Goal: Transaction & Acquisition: Purchase product/service

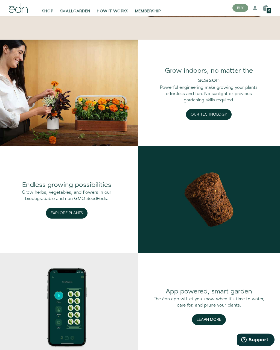
scroll to position [530, 0]
click at [57, 219] on button "Explore Plants" at bounding box center [67, 213] width 42 height 11
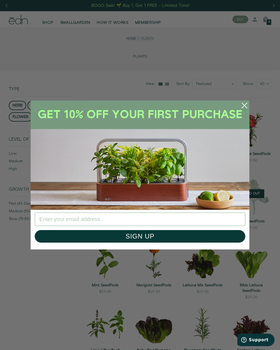
click at [243, 107] on circle "Close dialog" at bounding box center [244, 105] width 12 height 12
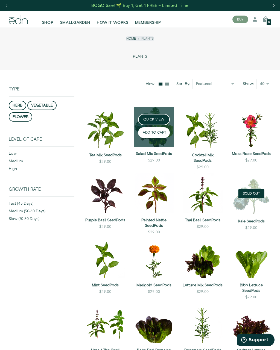
click at [142, 137] on button "ADD TO CART" at bounding box center [154, 132] width 32 height 11
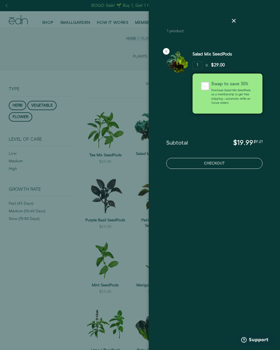
click at [201, 164] on button "Checkout" at bounding box center [214, 163] width 96 height 11
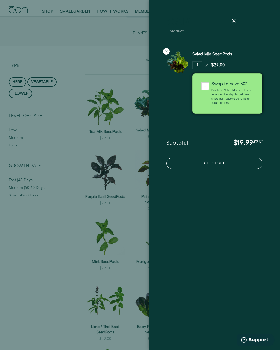
click at [197, 167] on button "Checkout" at bounding box center [214, 163] width 96 height 11
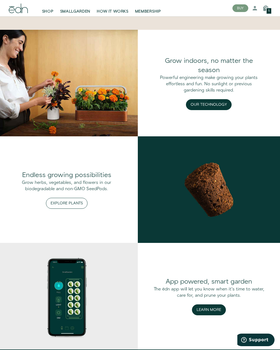
click at [67, 209] on button "Explore Plants" at bounding box center [67, 203] width 42 height 11
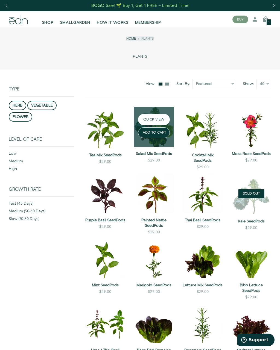
click at [150, 119] on button "QUICK VIEW" at bounding box center [154, 119] width 32 height 11
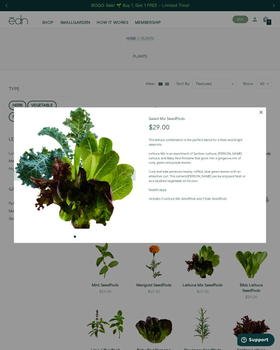
click at [153, 329] on div at bounding box center [140, 175] width 280 height 350
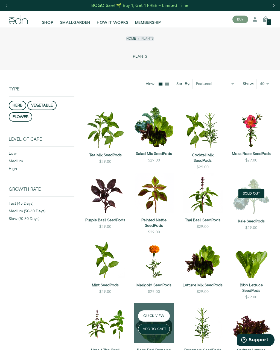
click at [149, 317] on button "QUICK VIEW" at bounding box center [154, 315] width 32 height 11
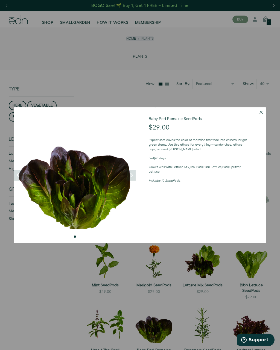
click at [266, 115] on button "Dismiss" at bounding box center [261, 112] width 10 height 10
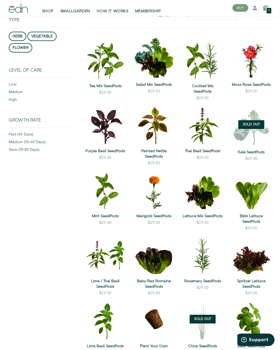
scroll to position [69, 0]
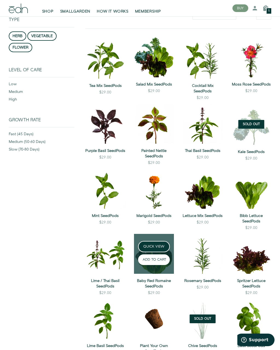
click at [149, 261] on button "ADD TO CART" at bounding box center [154, 259] width 32 height 11
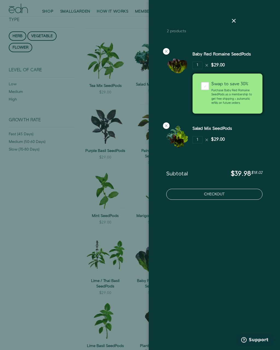
click at [194, 197] on button "Checkout" at bounding box center [214, 194] width 96 height 11
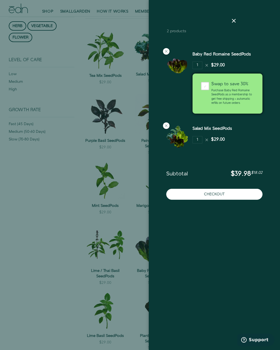
click at [163, 54] on div at bounding box center [177, 84] width 31 height 66
click at [163, 51] on div at bounding box center [166, 51] width 7 height 7
click at [164, 128] on icon at bounding box center [166, 125] width 4 height 4
click at [159, 127] on js-ajax-cart "Cart 2 products Baby Red Romaine SeedPods 1" at bounding box center [214, 175] width 131 height 350
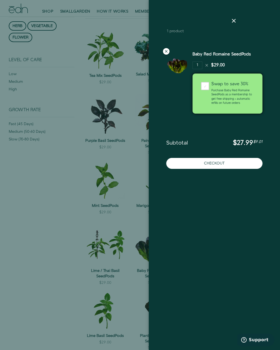
click at [167, 49] on div at bounding box center [166, 51] width 7 height 7
click at [164, 53] on icon at bounding box center [166, 51] width 4 height 4
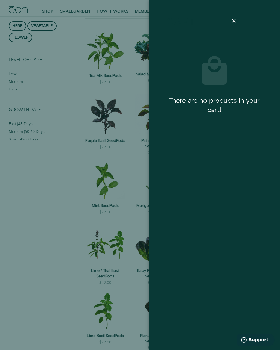
click at [163, 50] on js-ajax-cart "Cart There are no products in your cart!" at bounding box center [214, 175] width 131 height 350
